Goal: Find specific page/section: Find specific page/section

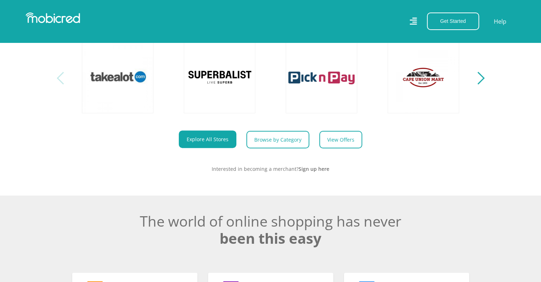
scroll to position [179, 0]
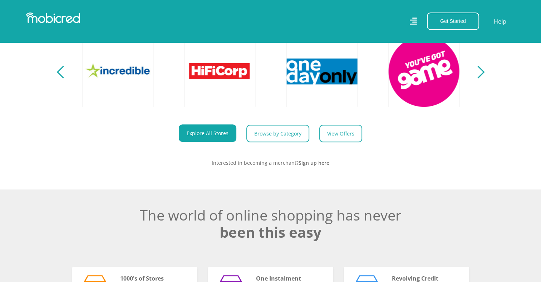
scroll to position [358, 0]
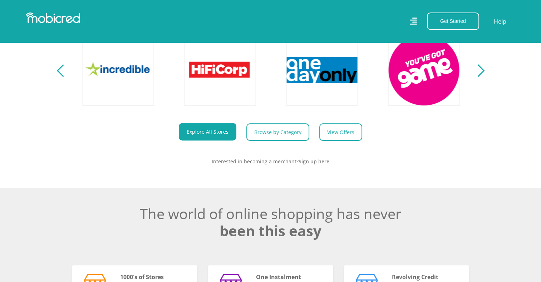
click at [57, 75] on section "Explore One Account. Infinite Possibilities. Unlock the possibilities of online…" at bounding box center [270, 56] width 541 height 264
click at [214, 140] on link "Explore All Stores" at bounding box center [208, 132] width 58 height 18
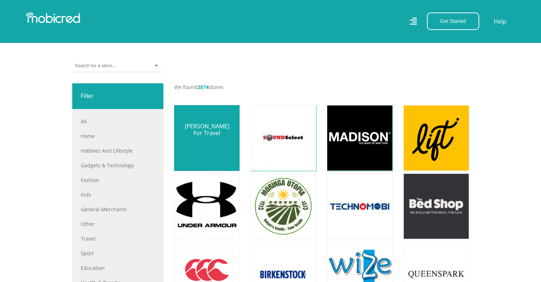
scroll to position [215, 0]
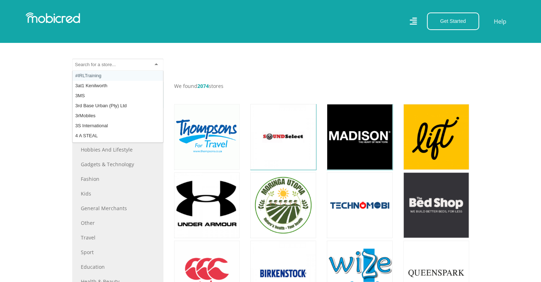
click at [105, 63] on input "select-one" at bounding box center [95, 65] width 40 height 6
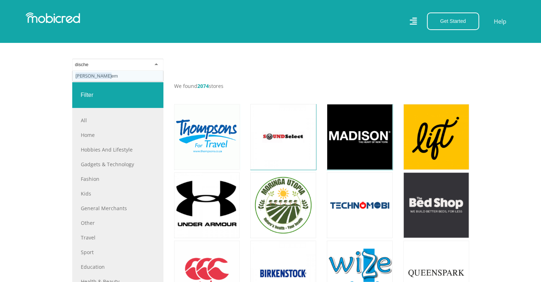
type input "dischem"
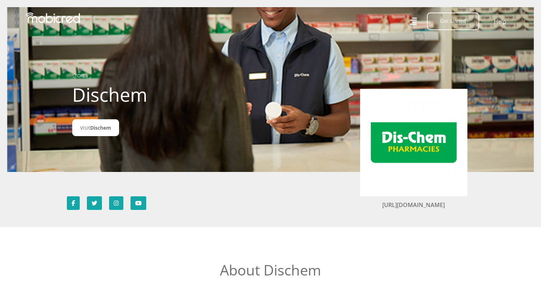
click at [428, 136] on img at bounding box center [414, 142] width 86 height 86
